Goal: Information Seeking & Learning: Understand process/instructions

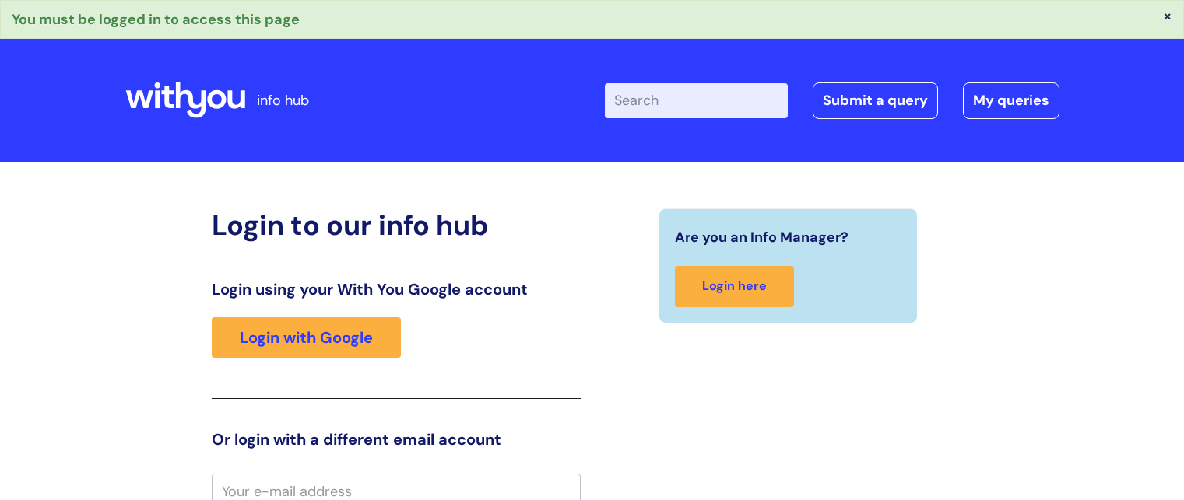
scroll to position [6, 0]
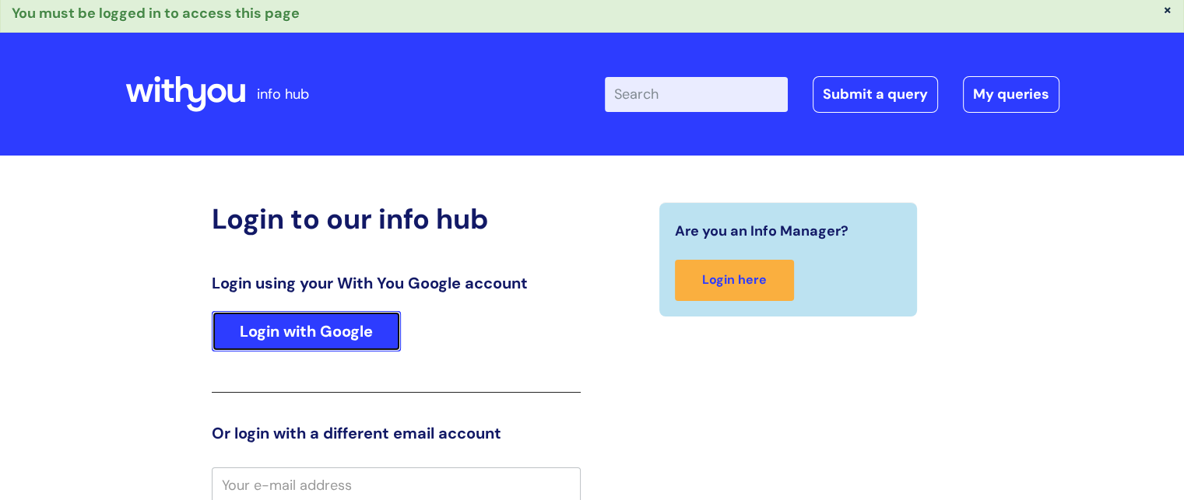
click at [389, 319] on link "Login with Google" at bounding box center [306, 331] width 189 height 40
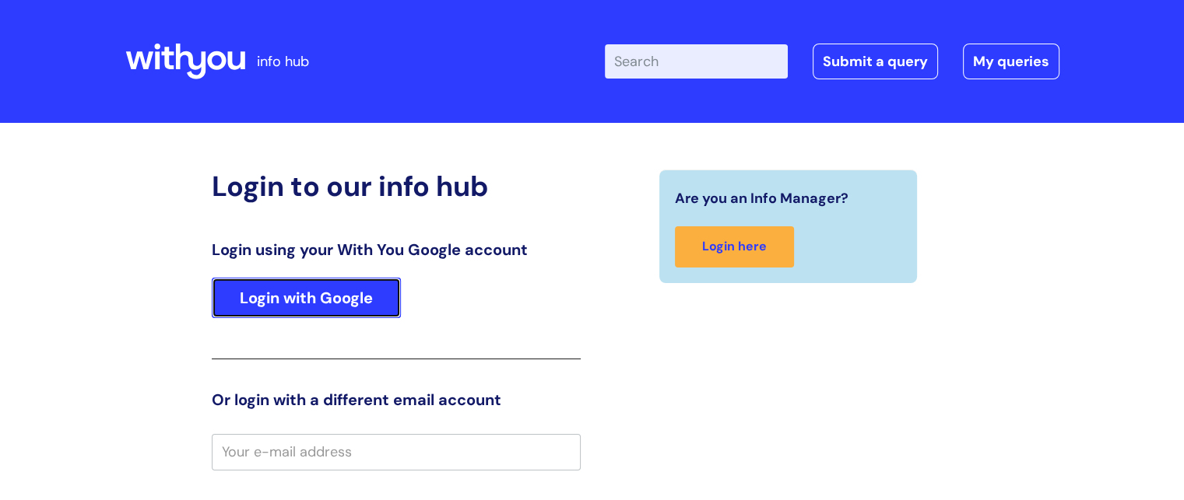
click at [346, 283] on link "Login with Google" at bounding box center [306, 298] width 189 height 40
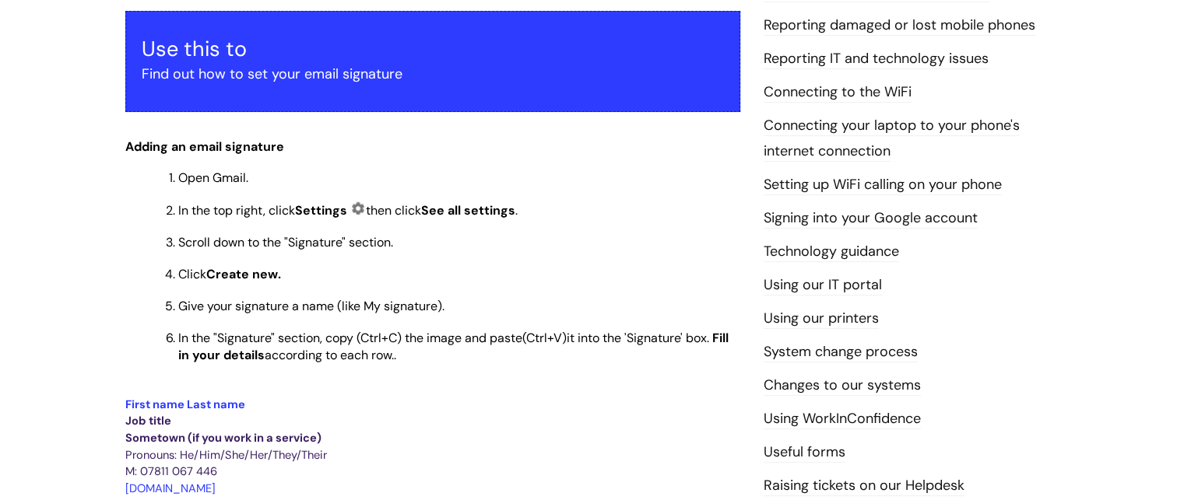
scroll to position [290, 0]
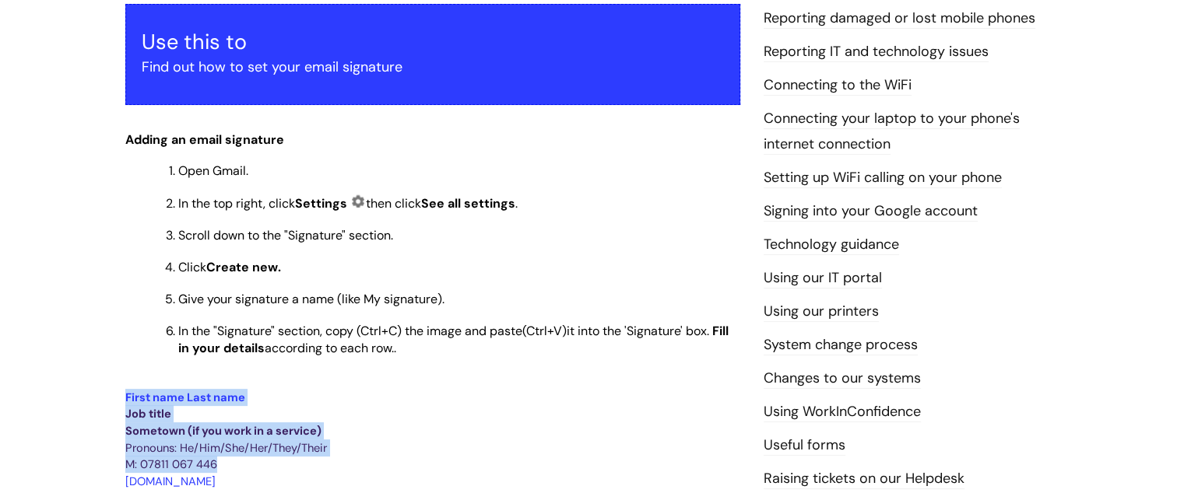
drag, startPoint x: 125, startPoint y: 404, endPoint x: 249, endPoint y: 463, distance: 137.8
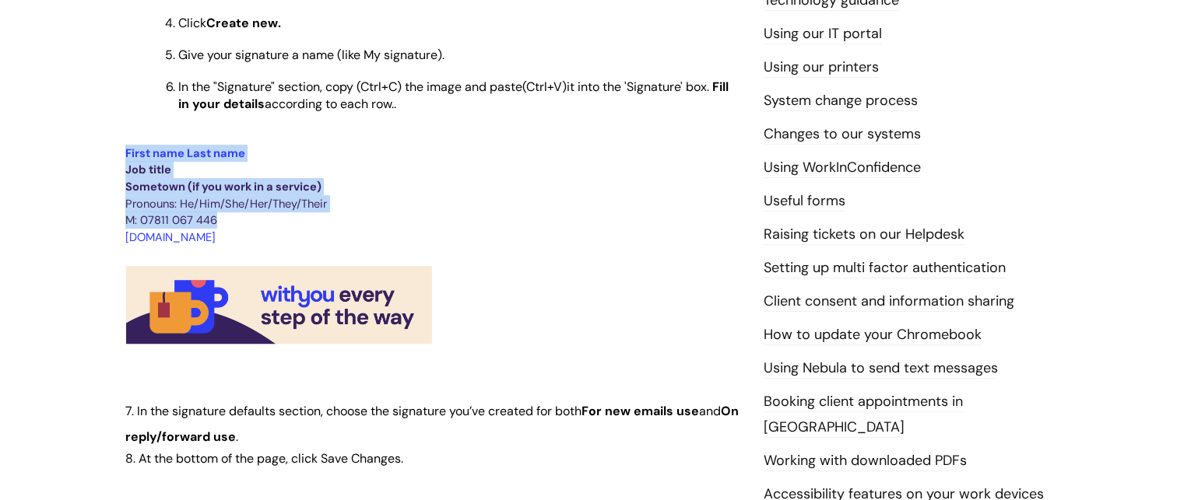
scroll to position [539, 0]
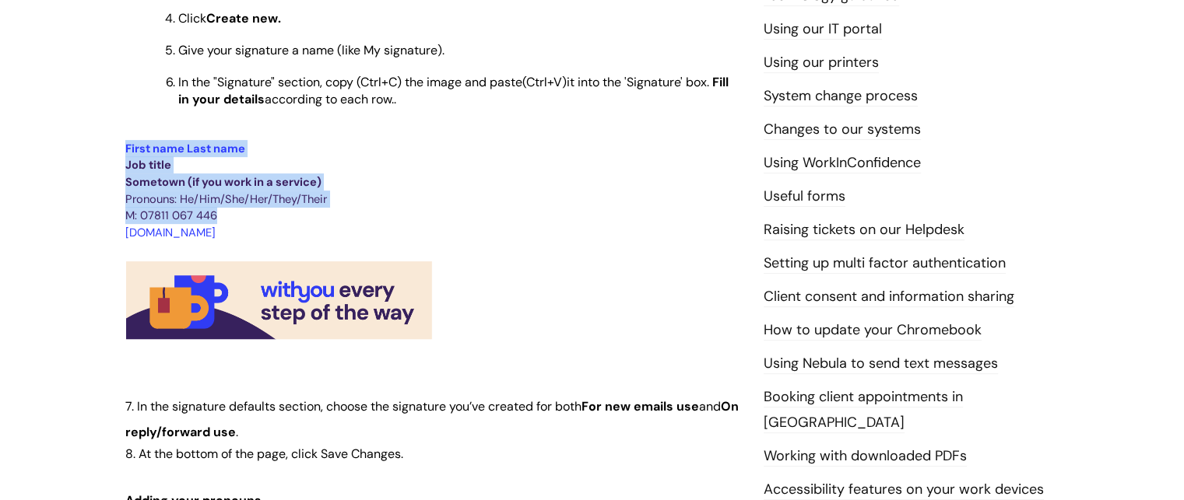
click at [534, 188] on p "Sometown (if you work in a service)" at bounding box center [432, 182] width 615 height 17
drag, startPoint x: 123, startPoint y: 153, endPoint x: 445, endPoint y: 332, distance: 368.9
click at [445, 332] on div "Setting your email signature Modified on: Wed, 8 Jan, 2025 at 10:31 AM Use this…" at bounding box center [433, 368] width 638 height 1427
copy div "First name Last name Job title Sometown (if you work in a service) Pronouns: He…"
click at [562, 252] on p at bounding box center [432, 248] width 615 height 17
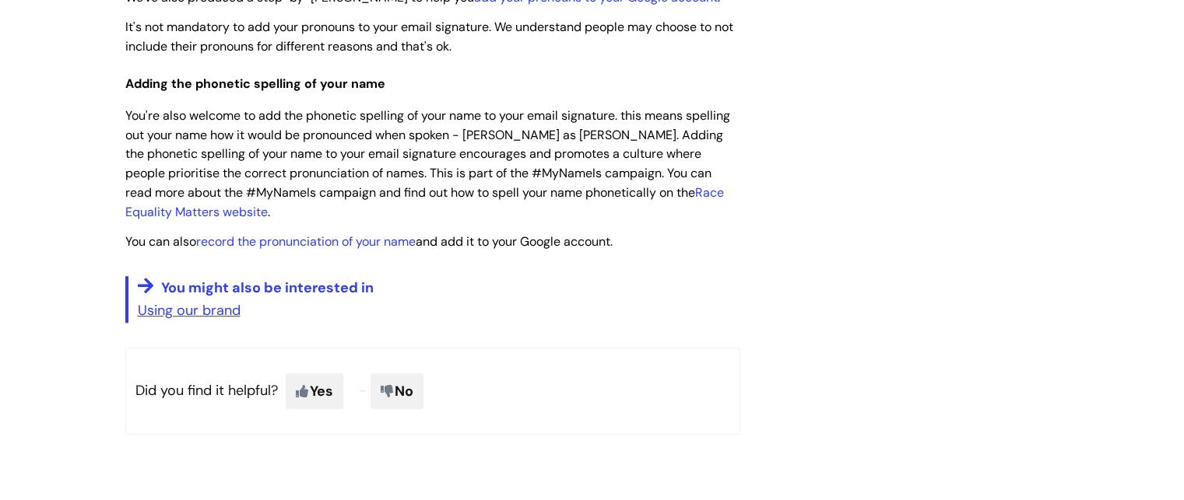
scroll to position [1167, 0]
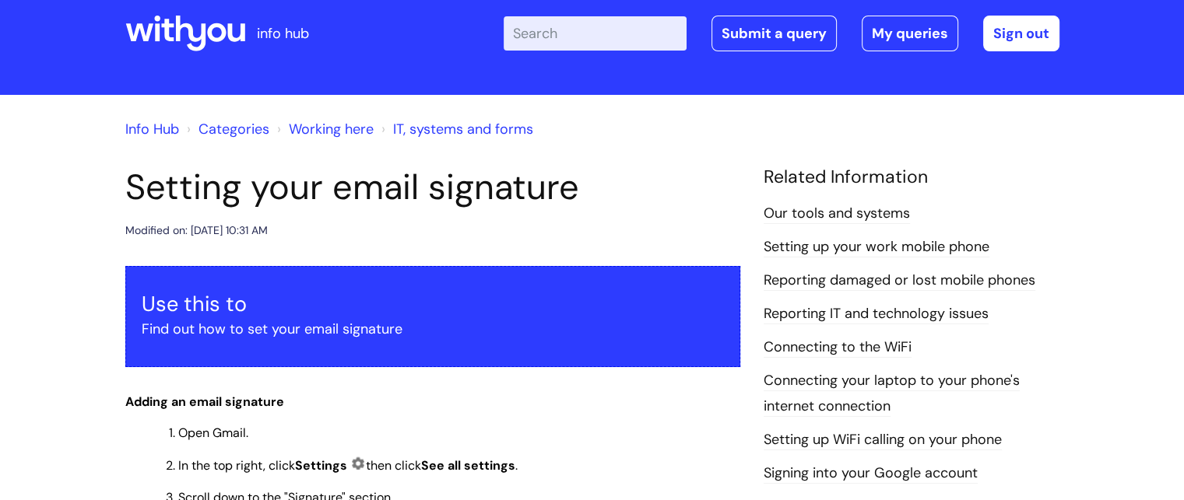
scroll to position [0, 0]
